Goal: Task Accomplishment & Management: Complete application form

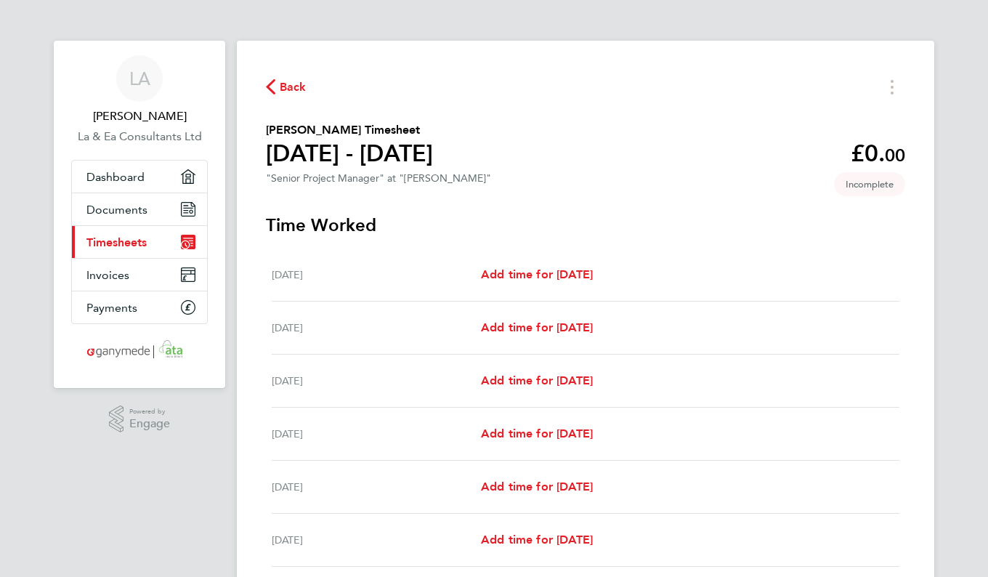
click at [271, 93] on icon "button" at bounding box center [270, 86] width 9 height 15
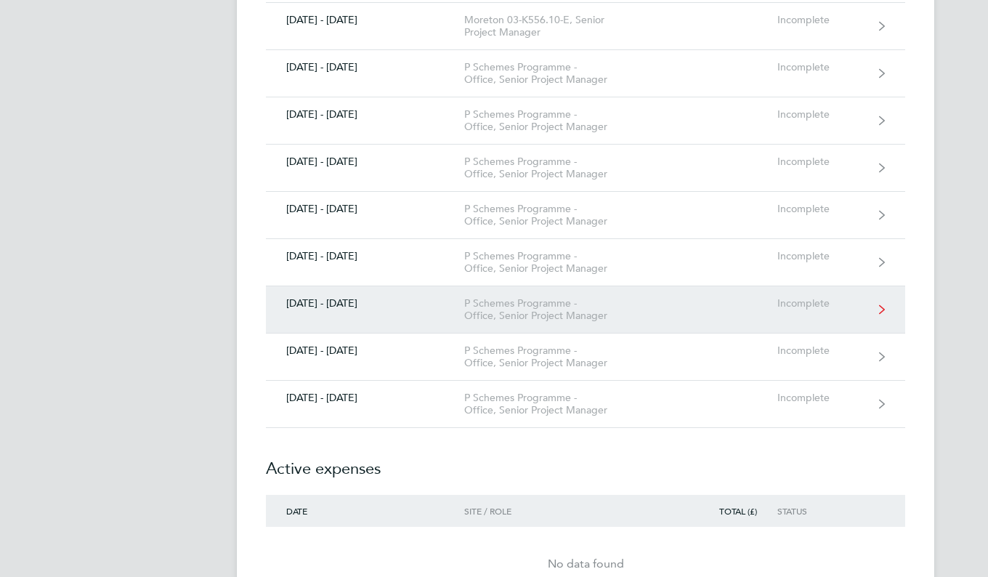
scroll to position [11407, 0]
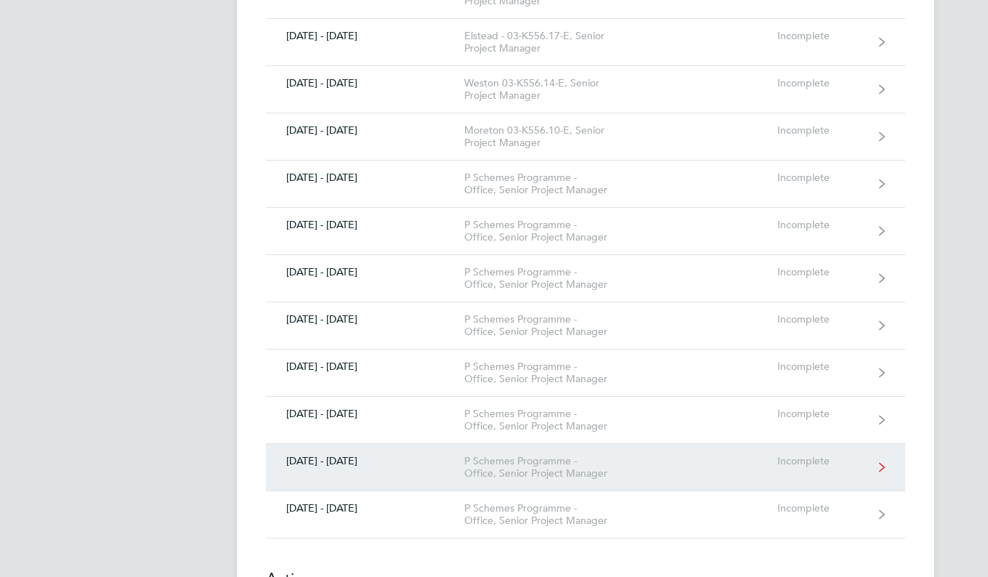
click at [338, 444] on link "[DATE] - [DATE] P Schemes Programme - Office, Senior Project Manager Incomplete" at bounding box center [585, 467] width 639 height 47
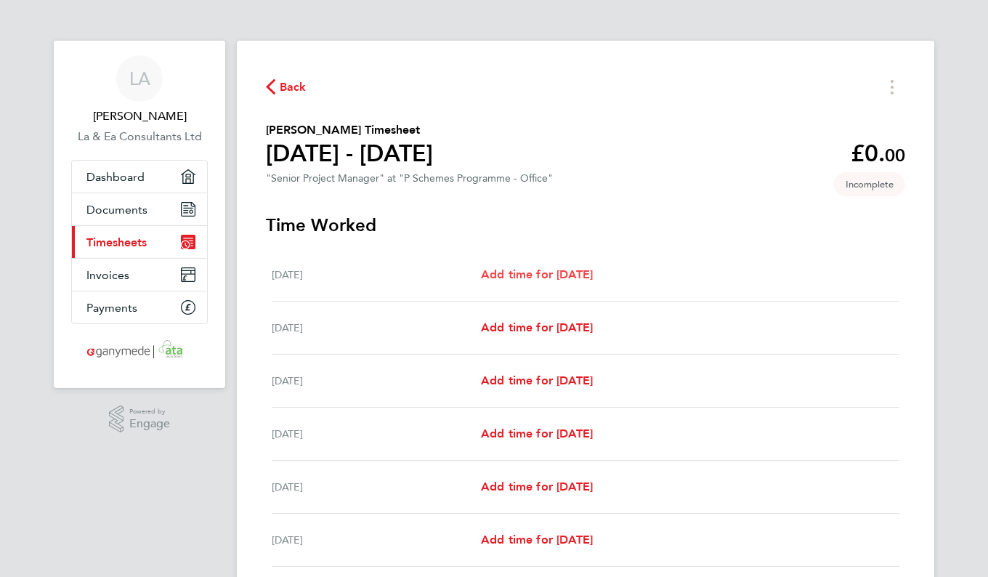
click at [593, 275] on span "Add time for [DATE]" at bounding box center [537, 274] width 112 height 14
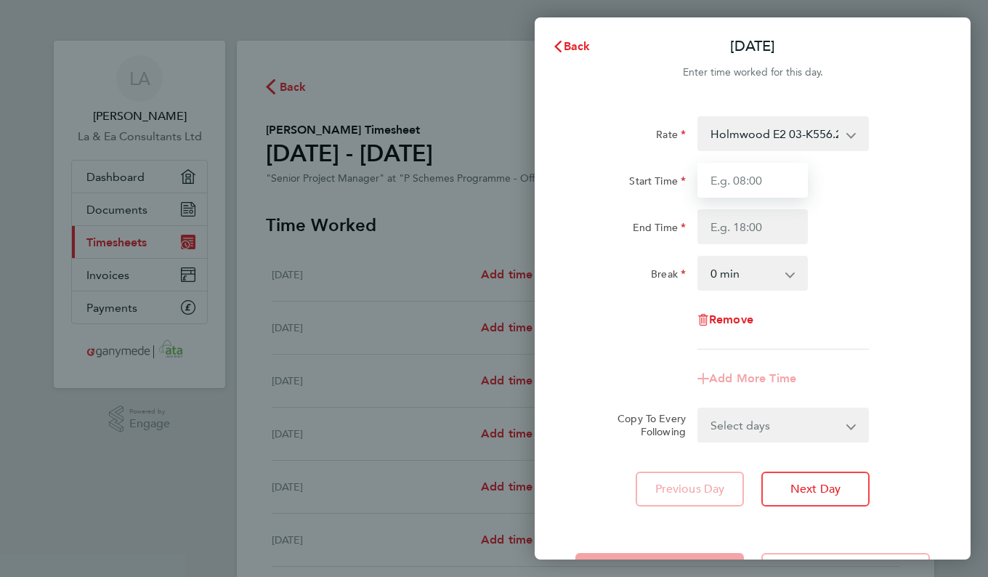
click at [761, 180] on input "Start Time" at bounding box center [753, 180] width 110 height 35
type input "09:00"
type input "17:30"
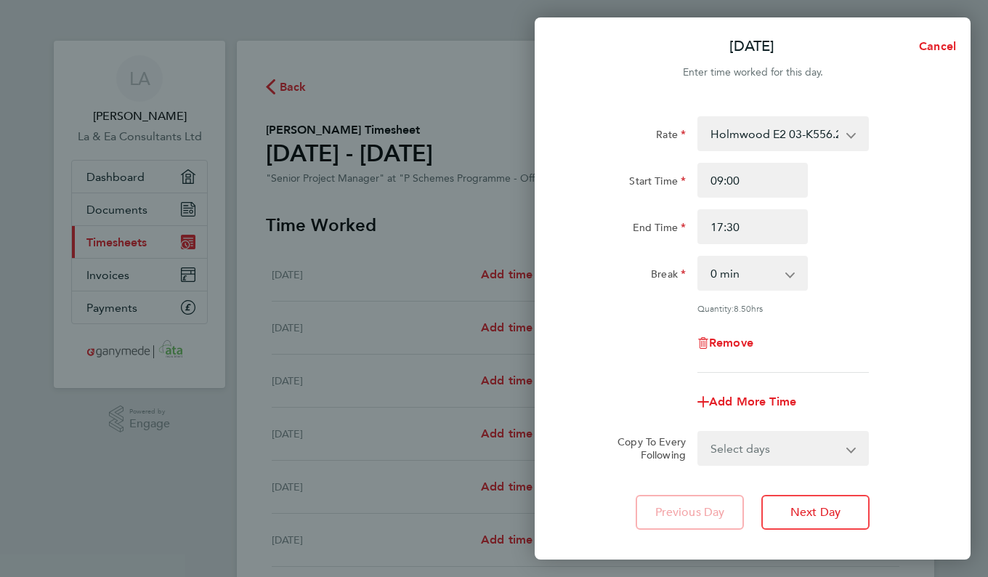
click at [775, 272] on select "0 min 15 min 30 min 45 min 60 min 75 min 90 min" at bounding box center [744, 273] width 90 height 32
select select "30"
click at [699, 257] on select "0 min 15 min 30 min 45 min 60 min 75 min 90 min" at bounding box center [744, 273] width 90 height 32
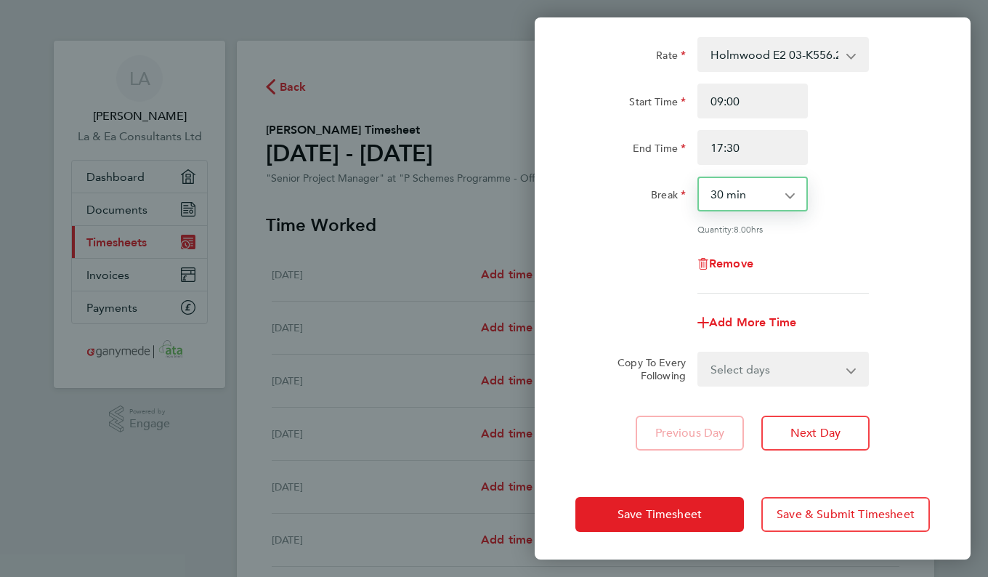
scroll to position [79, 0]
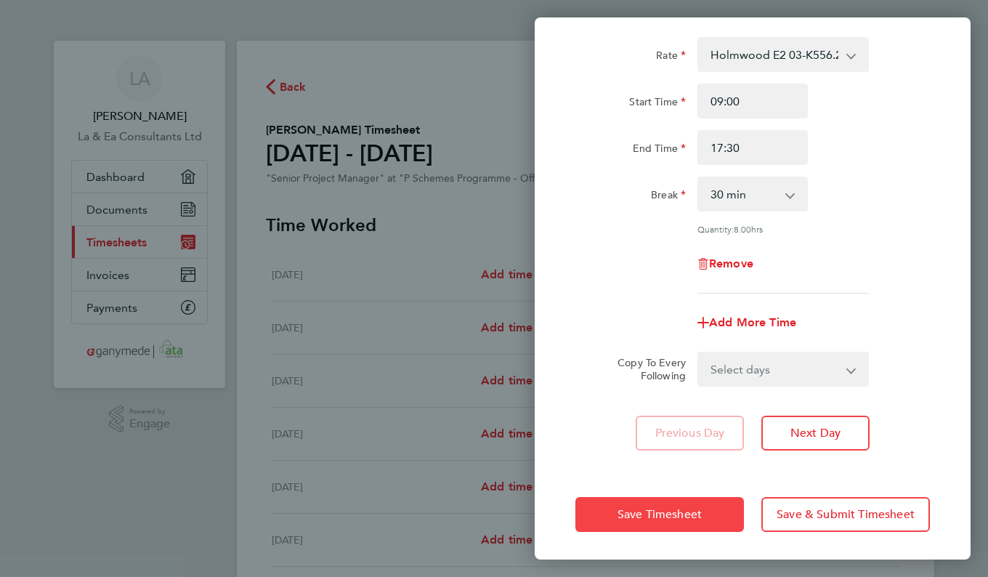
click at [680, 517] on span "Save Timesheet" at bounding box center [660, 514] width 84 height 15
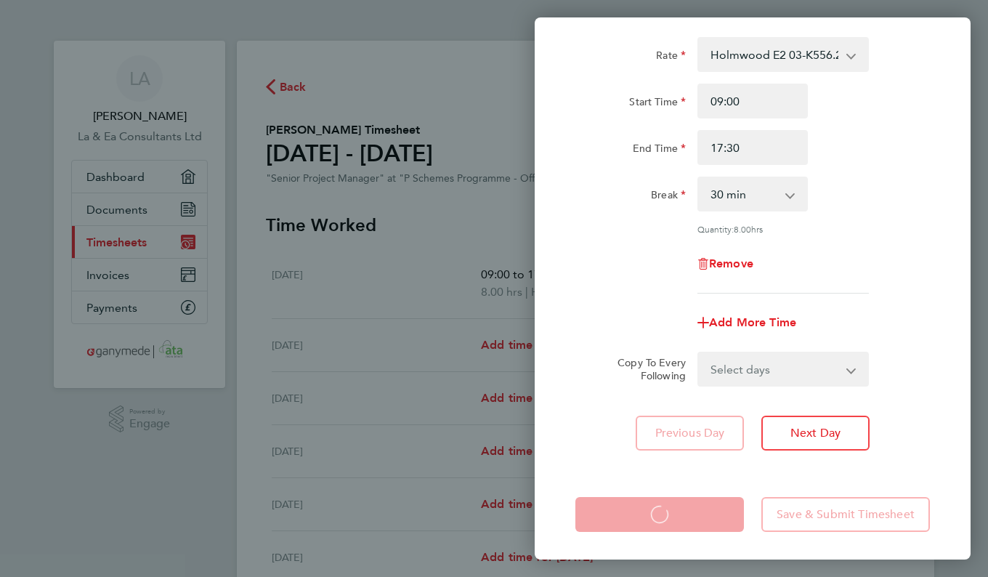
click at [502, 345] on div "[DATE] Cancel Enter time worked for this day. Rate Holmwood E2 03-K556.20-E2 92…" at bounding box center [494, 288] width 988 height 577
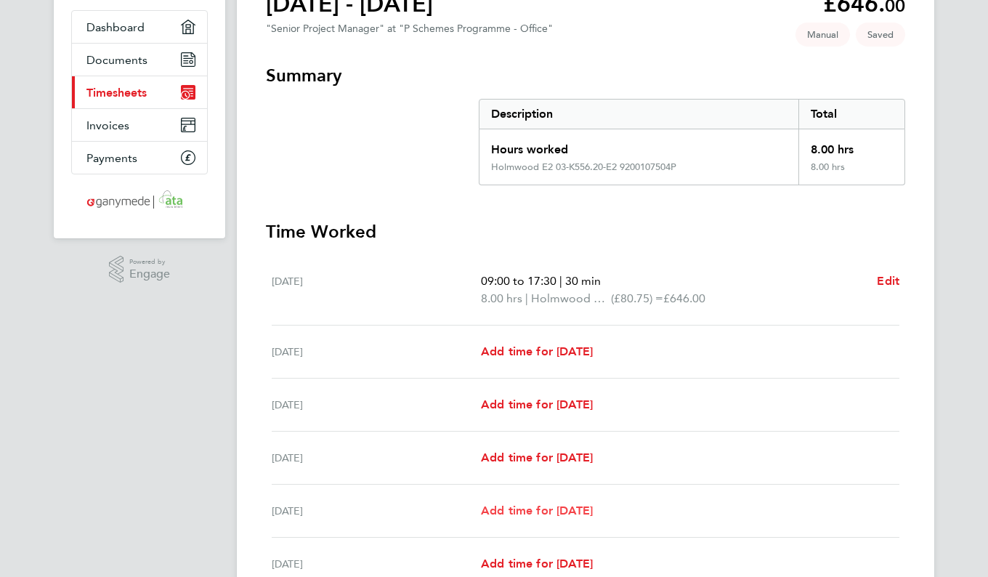
scroll to position [218, 0]
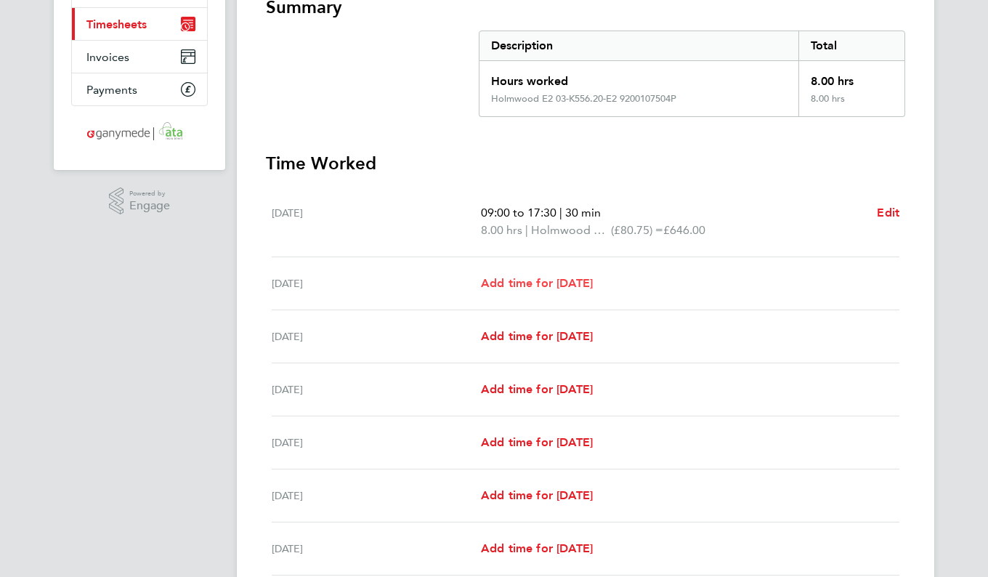
click at [551, 285] on span "Add time for [DATE]" at bounding box center [537, 283] width 112 height 14
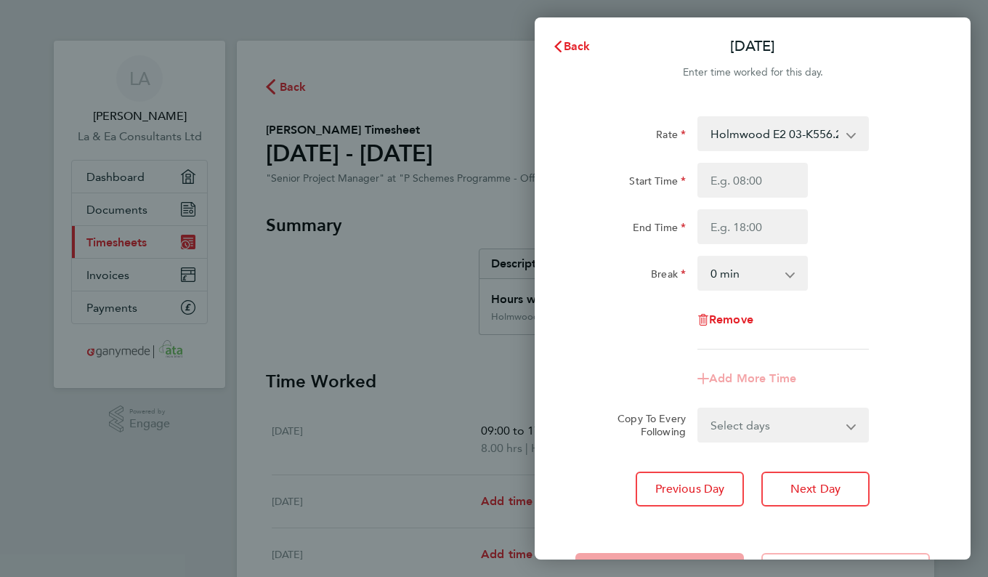
click at [843, 135] on select "Holmwood E2 03-K556.20-E2 9200107504P - 80.75 KimptonE2 03-K556.07-E2 510500224…" at bounding box center [774, 134] width 151 height 32
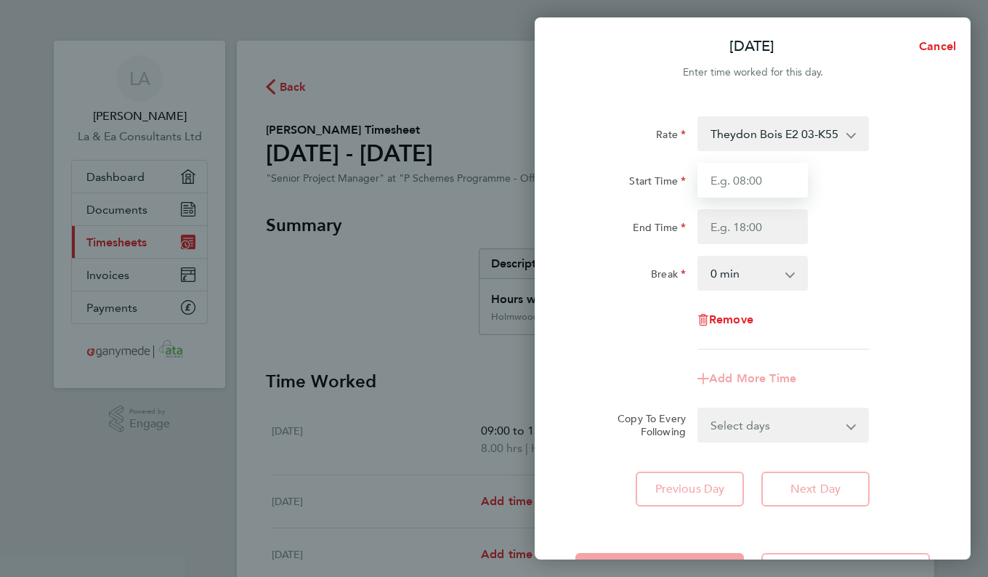
click at [782, 185] on input "Start Time" at bounding box center [753, 180] width 110 height 35
type input "09:00"
type input "17:30"
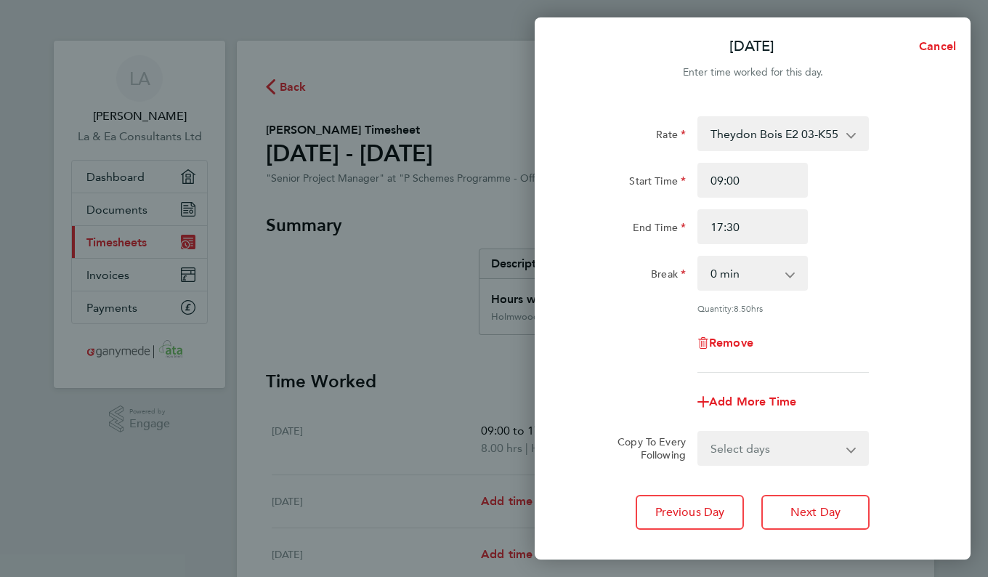
click at [792, 280] on app-icon-cross-button at bounding box center [797, 273] width 17 height 32
click at [788, 274] on select "0 min 15 min 30 min 45 min 60 min 75 min 90 min" at bounding box center [744, 273] width 90 height 32
select select "30"
click at [699, 257] on select "0 min 15 min 30 min 45 min 60 min 75 min 90 min" at bounding box center [744, 273] width 90 height 32
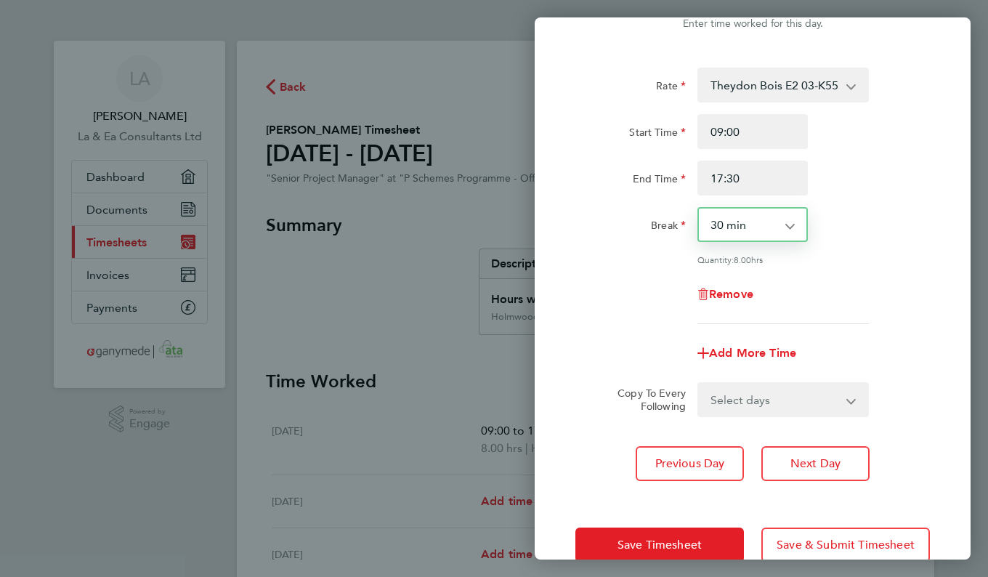
scroll to position [79, 0]
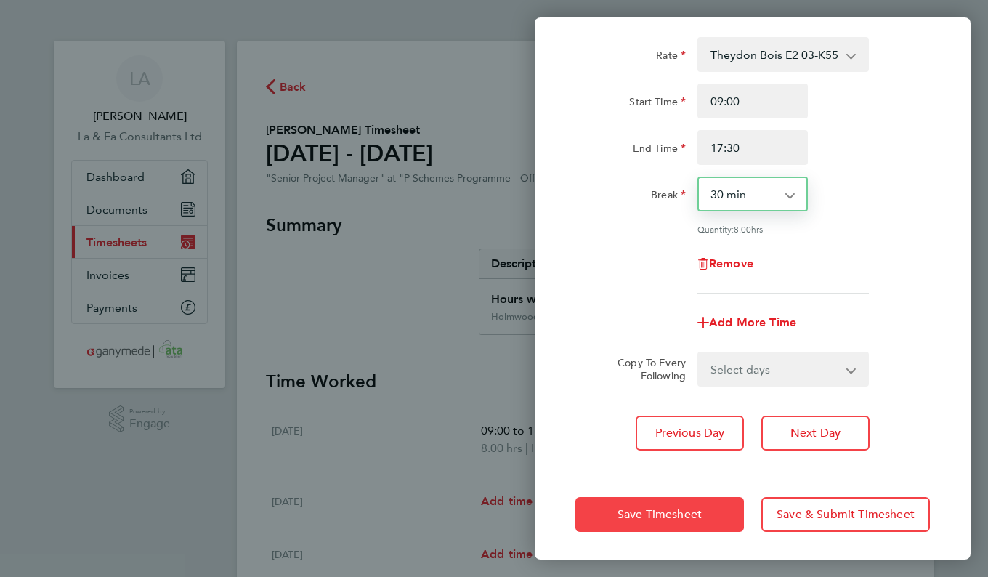
click at [698, 507] on span "Save Timesheet" at bounding box center [660, 514] width 84 height 15
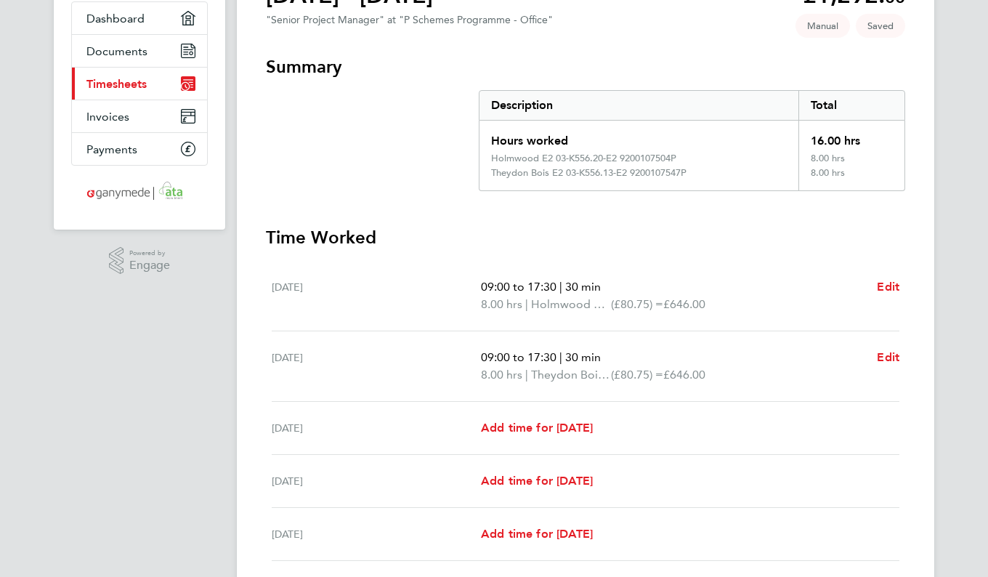
scroll to position [218, 0]
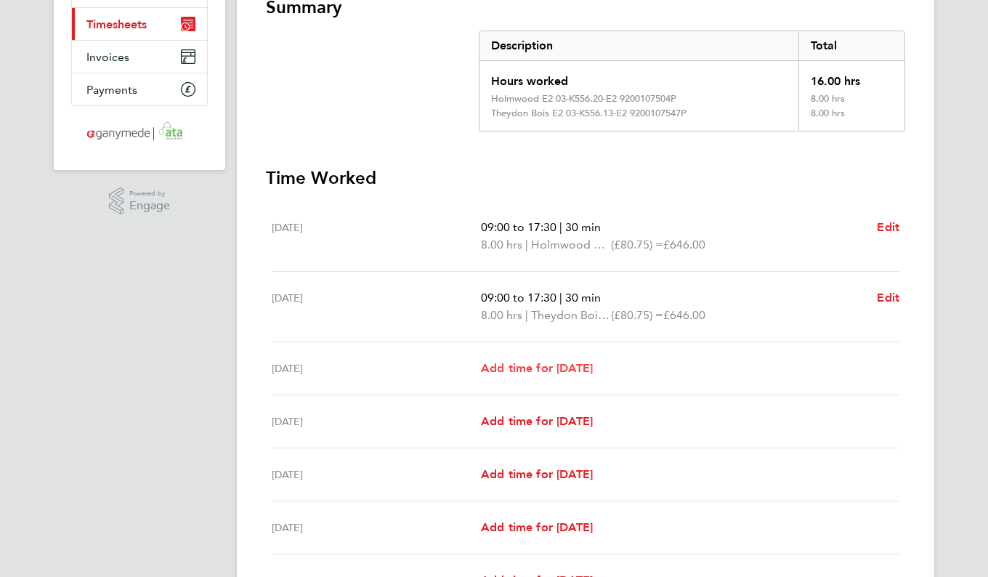
click at [562, 368] on span "Add time for [DATE]" at bounding box center [537, 368] width 112 height 14
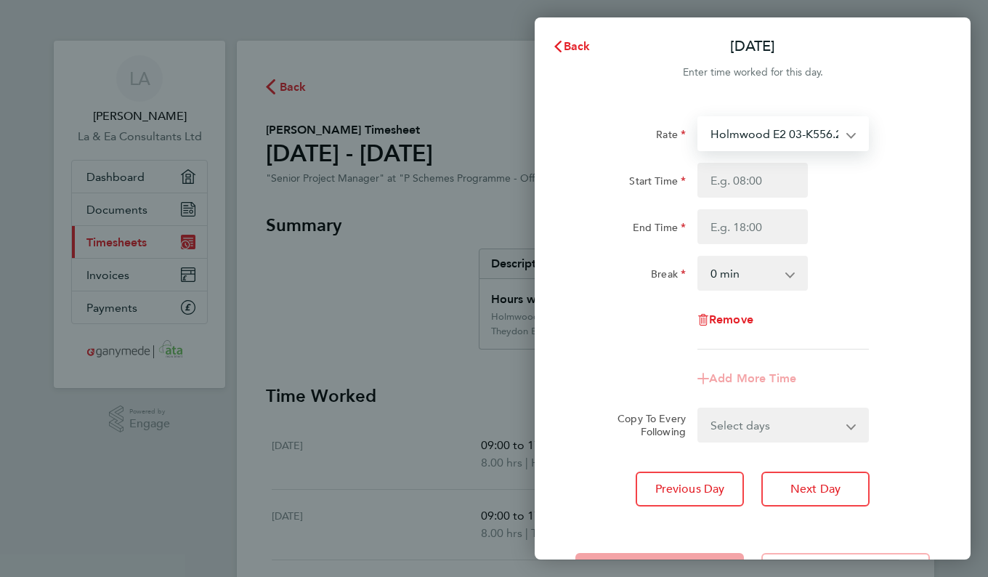
click at [844, 137] on select "Holmwood E2 03-K556.20-E2 9200107504P - 80.75 KimptonE2 03-K556.07-E2 510500224…" at bounding box center [774, 134] width 151 height 32
click at [933, 254] on div "Rate Holmwood E2 03-K556.20-E2 9200107504P - 80.75 KimptonE2 03-K556.07-E2 5105…" at bounding box center [753, 311] width 436 height 425
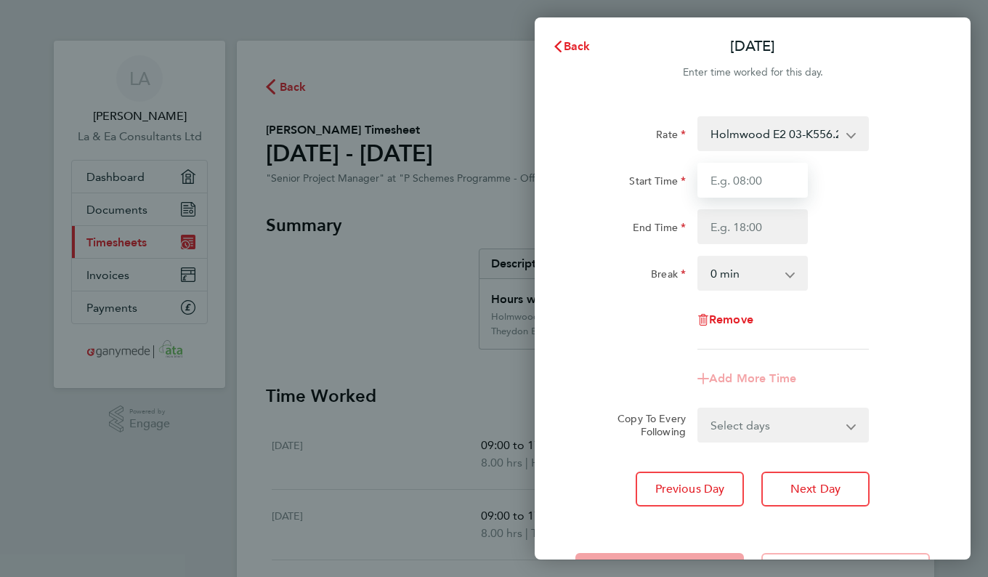
click at [791, 180] on input "Start Time" at bounding box center [753, 180] width 110 height 35
type input "09:00"
type input "17:30"
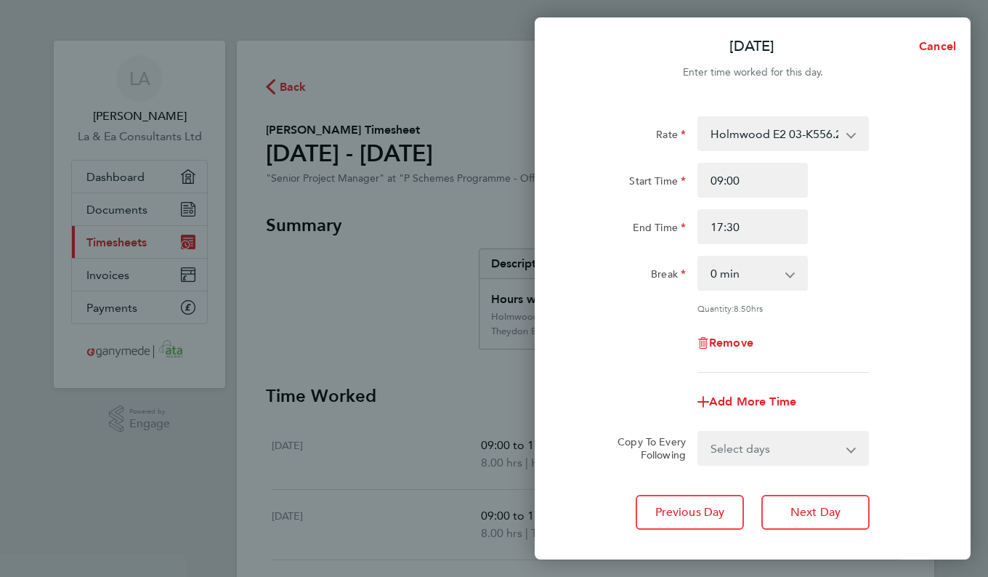
click at [767, 275] on select "0 min 15 min 30 min 45 min 60 min 75 min 90 min" at bounding box center [744, 273] width 90 height 32
select select "30"
click at [699, 257] on select "0 min 15 min 30 min 45 min 60 min 75 min 90 min" at bounding box center [744, 273] width 90 height 32
click at [825, 318] on div "Rate Holmwood E2 03-K556.20-E2 9200107504P - 80.75 KimptonE2 03-K556.07-E2 5105…" at bounding box center [752, 244] width 355 height 256
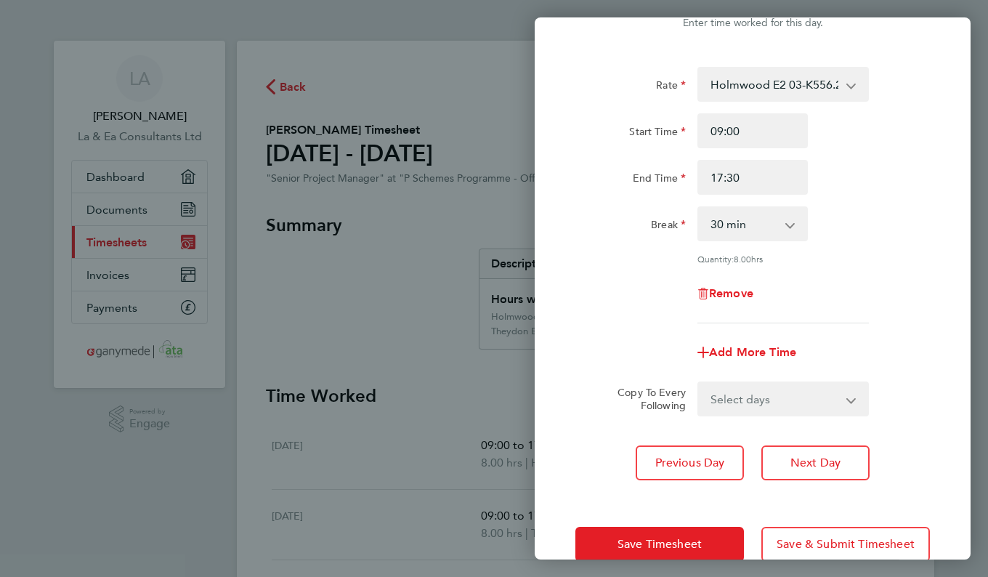
scroll to position [79, 0]
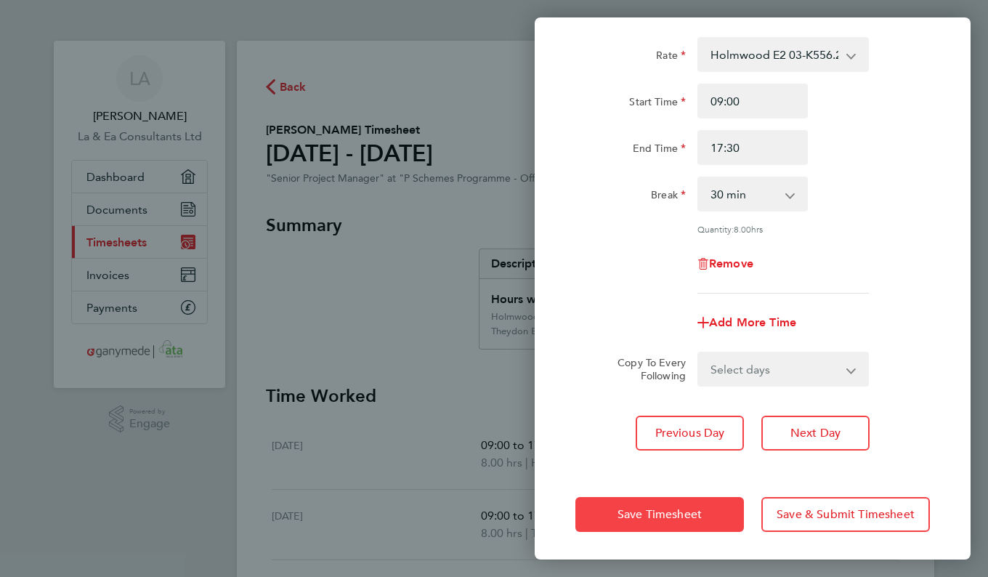
click at [681, 517] on span "Save Timesheet" at bounding box center [660, 514] width 84 height 15
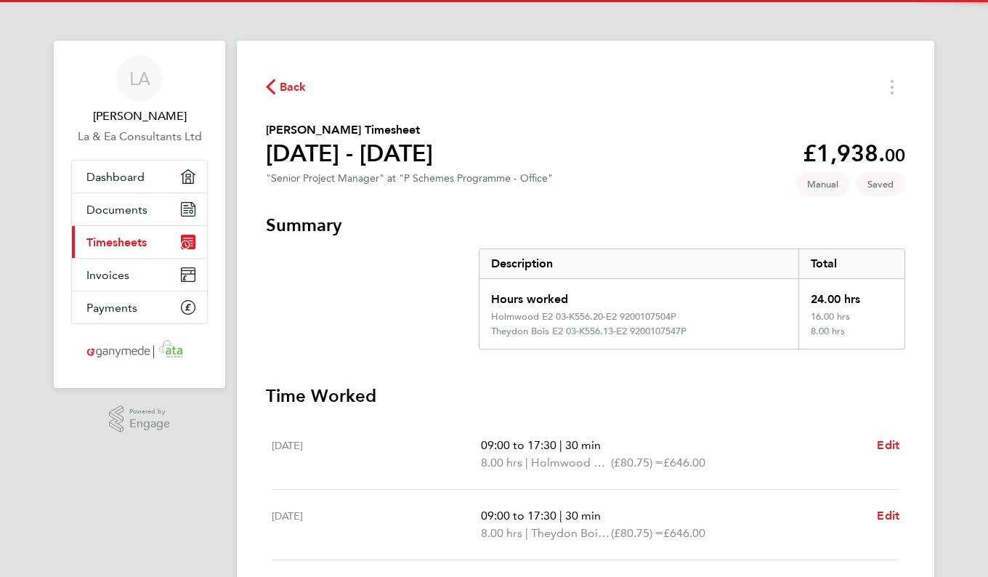
scroll to position [291, 0]
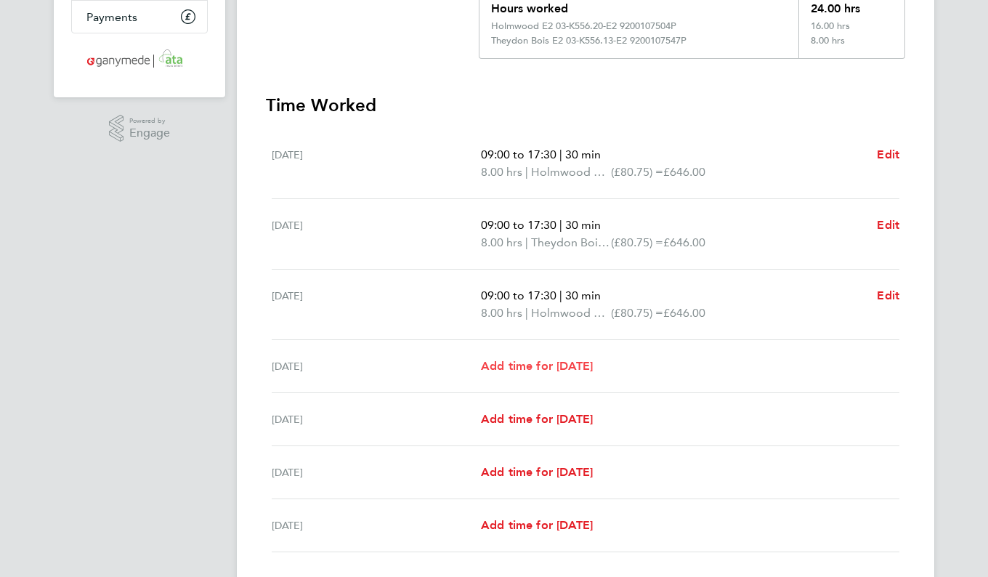
click at [593, 368] on span "Add time for [DATE]" at bounding box center [537, 366] width 112 height 14
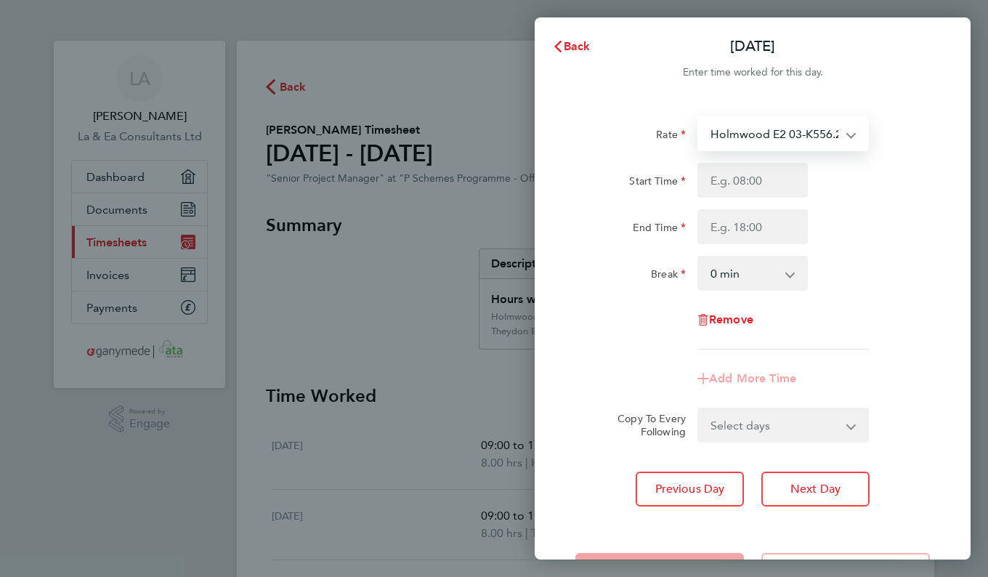
click at [844, 134] on select "Holmwood E2 03-K556.20-E2 9200107504P - 80.75 KimptonE2 03-K556.07-E2 510500224…" at bounding box center [774, 134] width 151 height 32
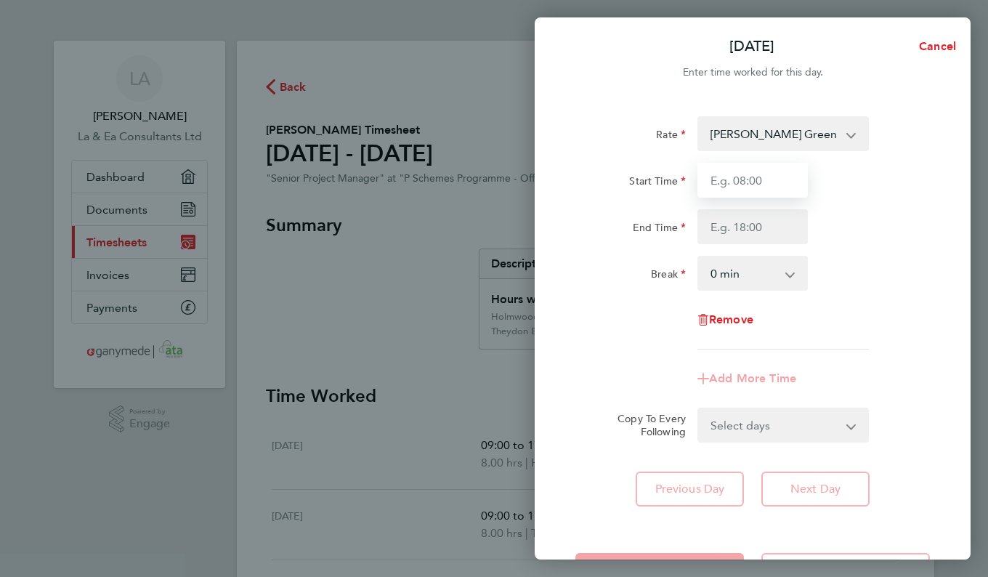
click at [784, 167] on input "Start Time" at bounding box center [753, 180] width 110 height 35
type input "09:00"
type input "17:30"
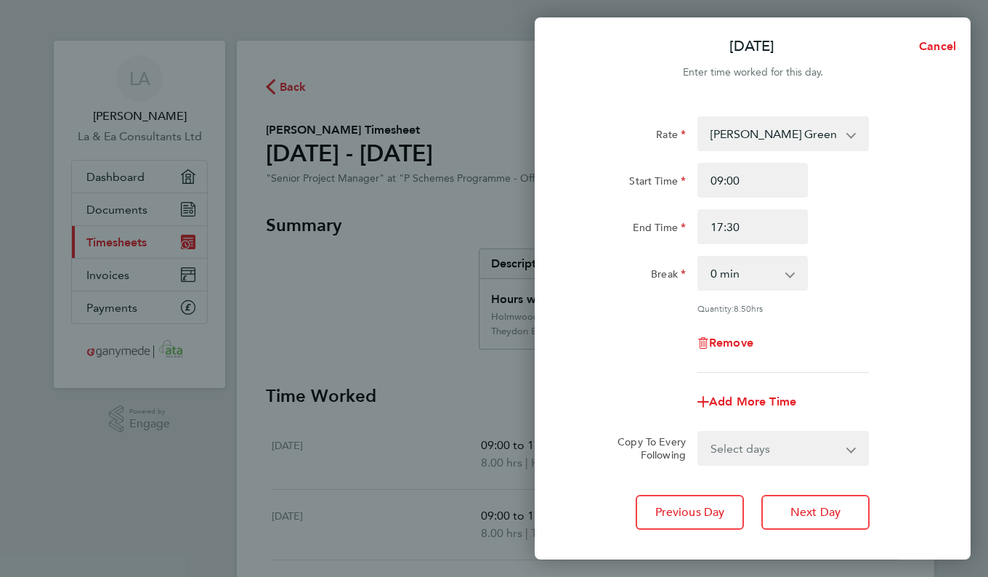
click at [781, 275] on select "0 min 15 min 30 min 45 min 60 min 75 min 90 min" at bounding box center [744, 273] width 90 height 32
select select "30"
click at [699, 257] on select "0 min 15 min 30 min 45 min 60 min 75 min 90 min" at bounding box center [744, 273] width 90 height 32
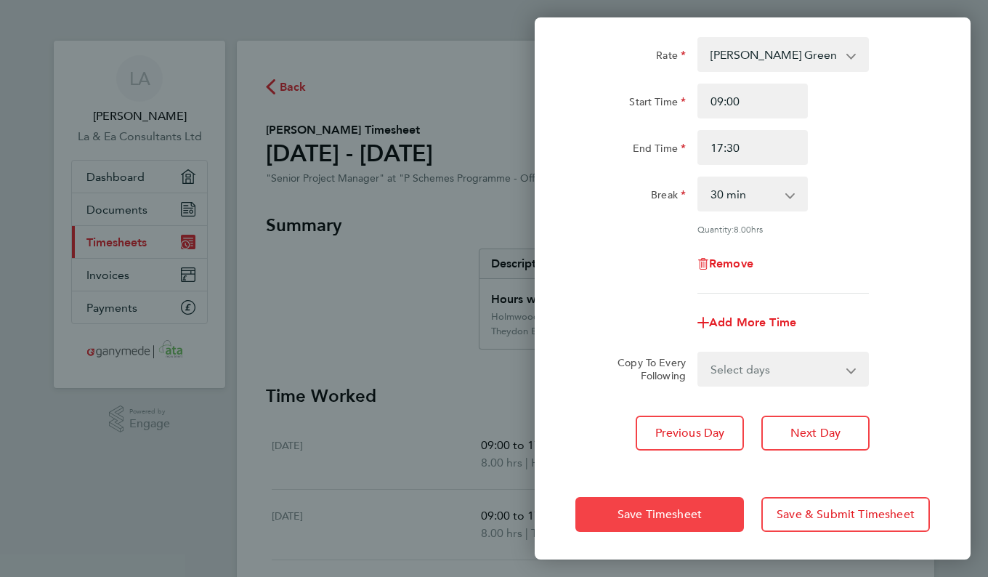
click at [673, 514] on span "Save Timesheet" at bounding box center [660, 514] width 84 height 15
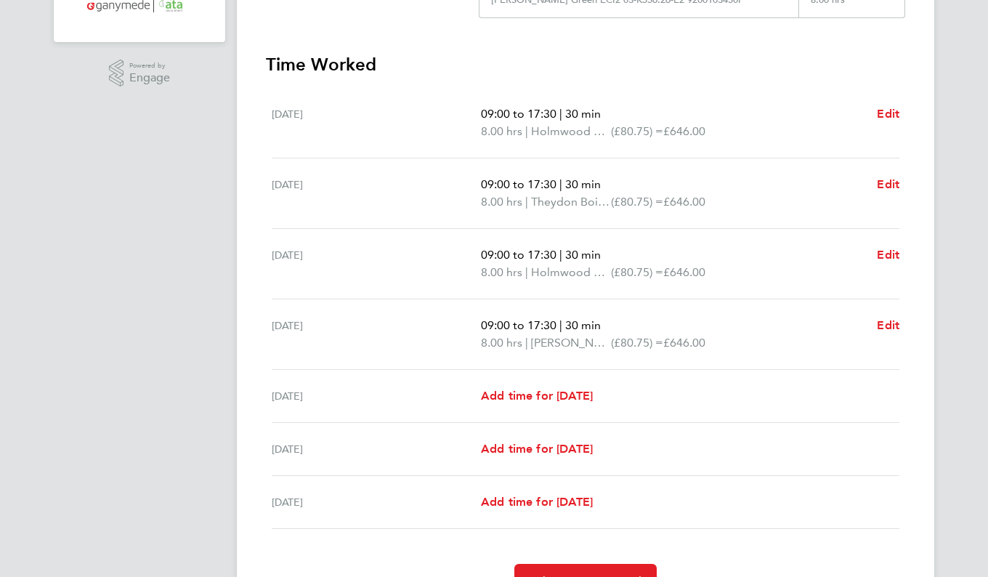
scroll to position [363, 0]
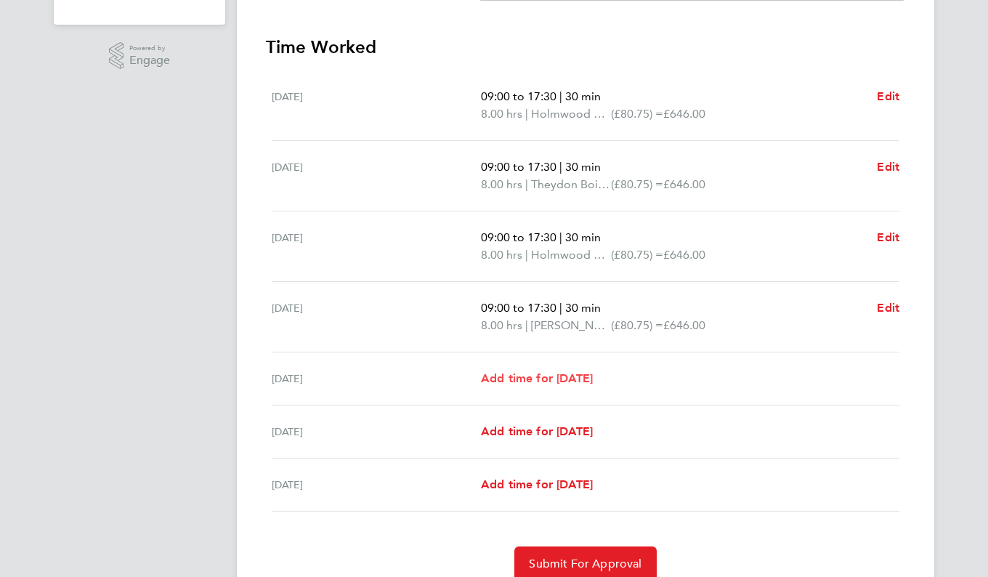
click at [552, 376] on span "Add time for [DATE]" at bounding box center [537, 378] width 112 height 14
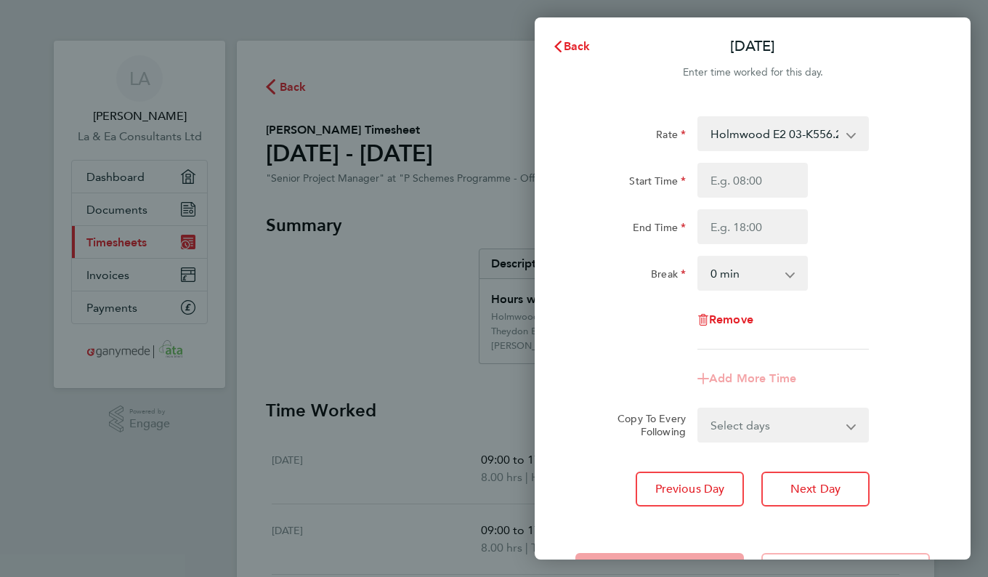
click at [839, 134] on select "Holmwood E2 03-K556.20-E2 9200107504P - 80.75 KimptonE2 03-K556.07-E2 510500224…" at bounding box center [774, 134] width 151 height 32
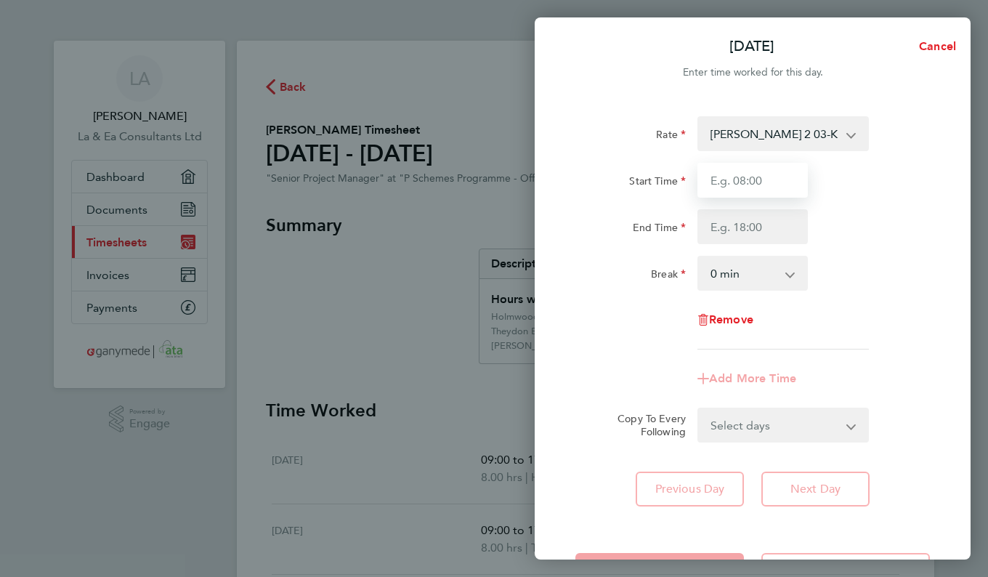
click at [791, 187] on input "Start Time" at bounding box center [753, 180] width 110 height 35
type input "09:00"
type input "17:30"
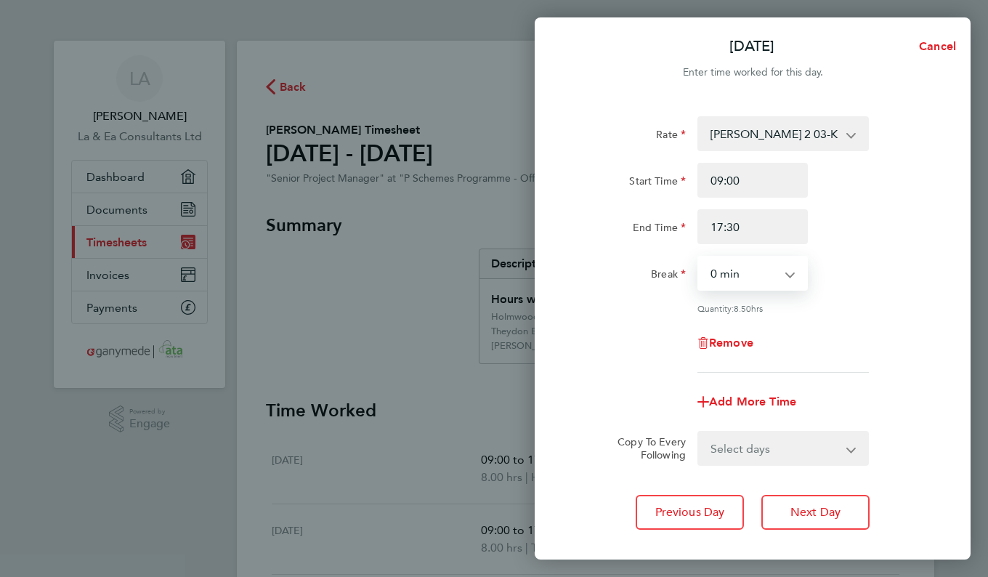
click at [784, 269] on select "0 min 15 min 30 min 45 min 60 min 75 min 90 min" at bounding box center [744, 273] width 90 height 32
select select "30"
click at [699, 257] on select "0 min 15 min 30 min 45 min 60 min 75 min 90 min" at bounding box center [744, 273] width 90 height 32
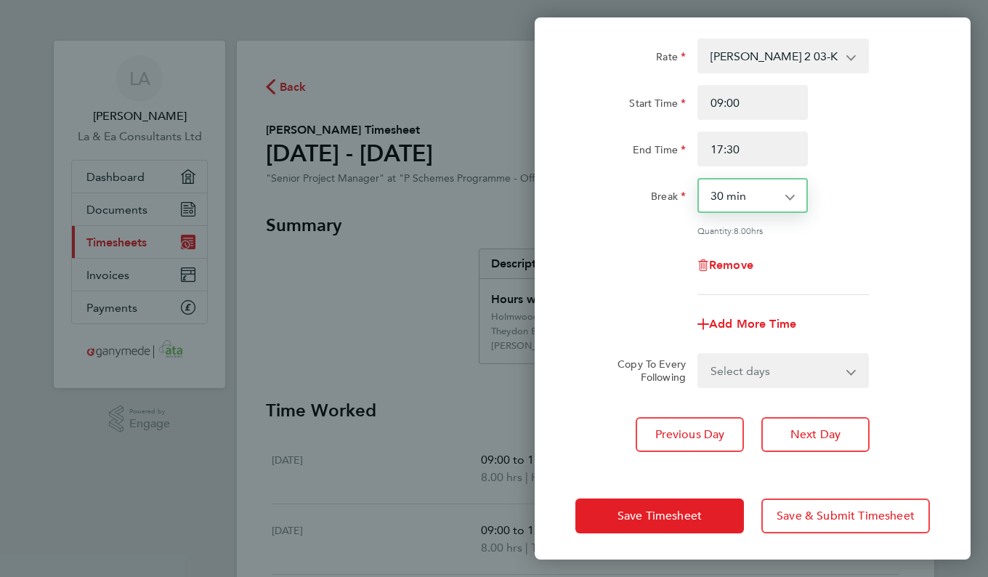
scroll to position [79, 0]
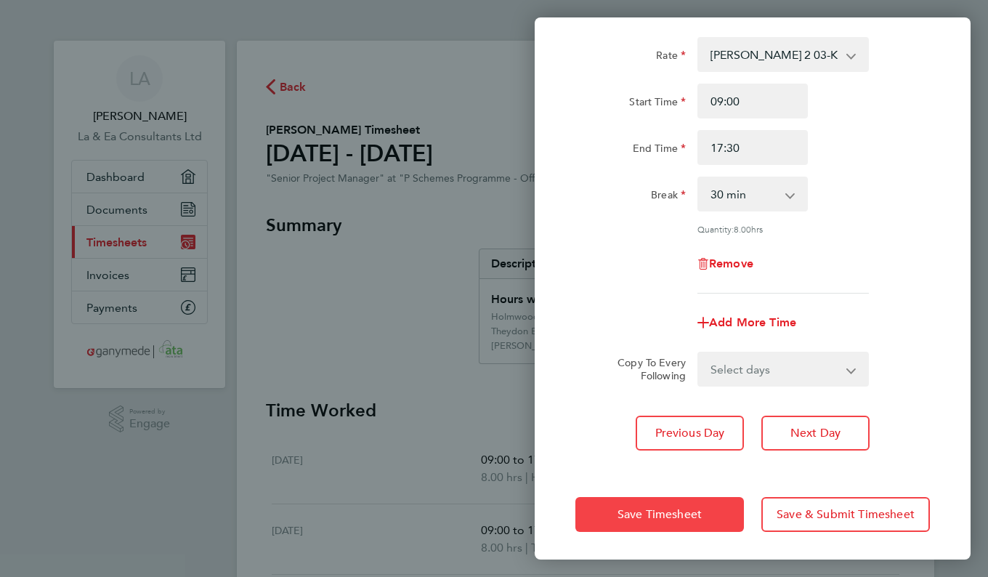
click at [674, 517] on span "Save Timesheet" at bounding box center [660, 514] width 84 height 15
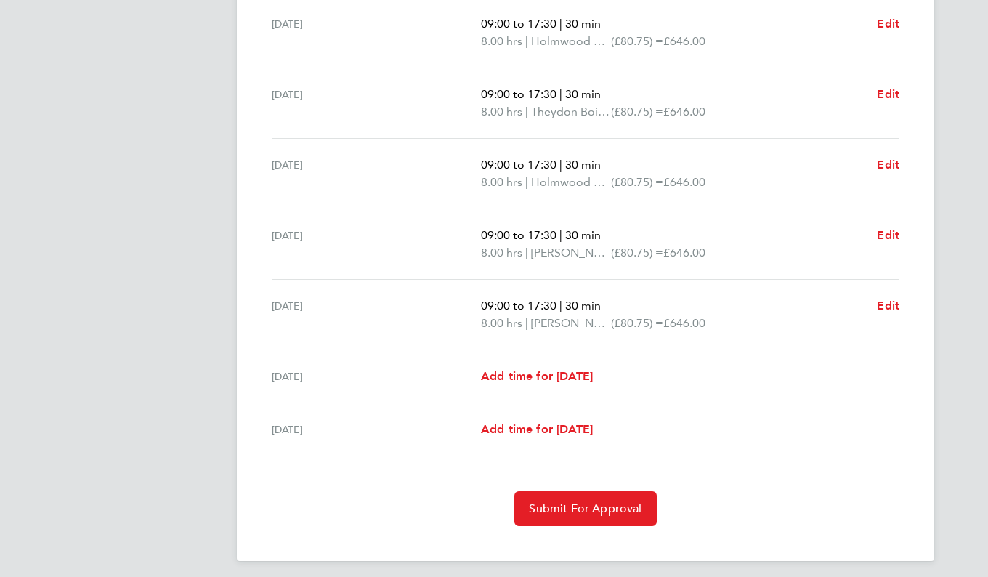
scroll to position [458, 0]
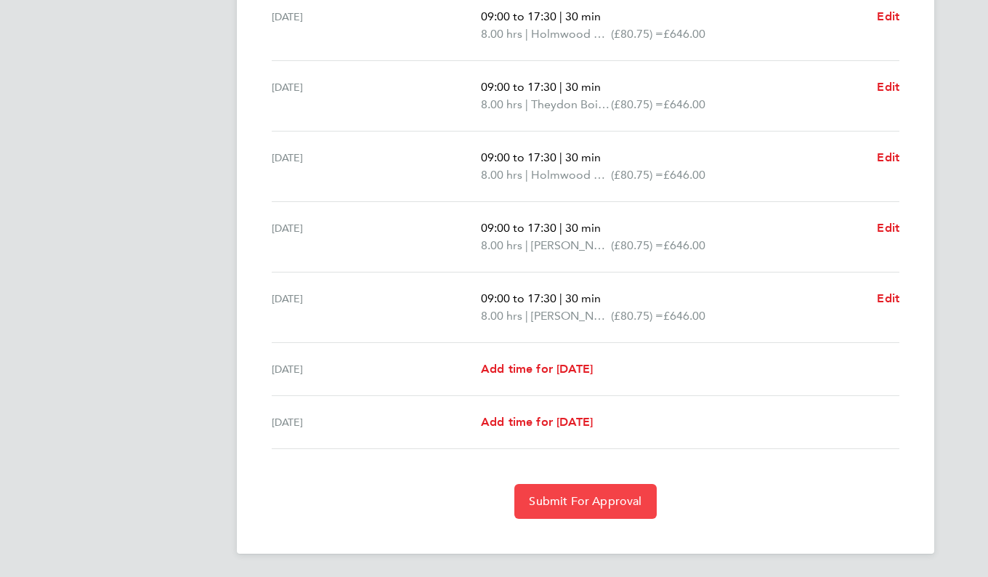
click at [602, 504] on span "Submit For Approval" at bounding box center [585, 501] width 113 height 15
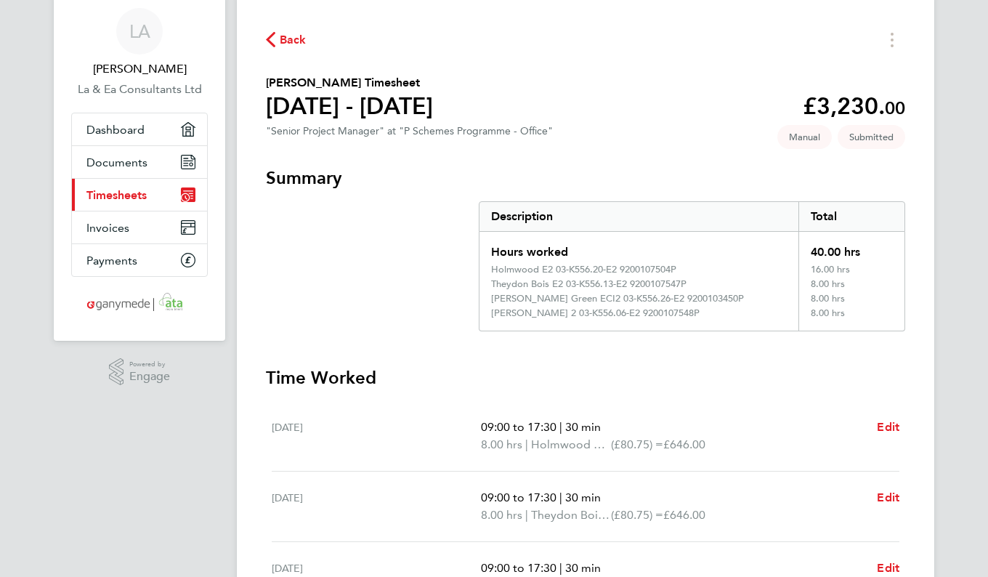
scroll to position [0, 0]
